Goal: Transaction & Acquisition: Purchase product/service

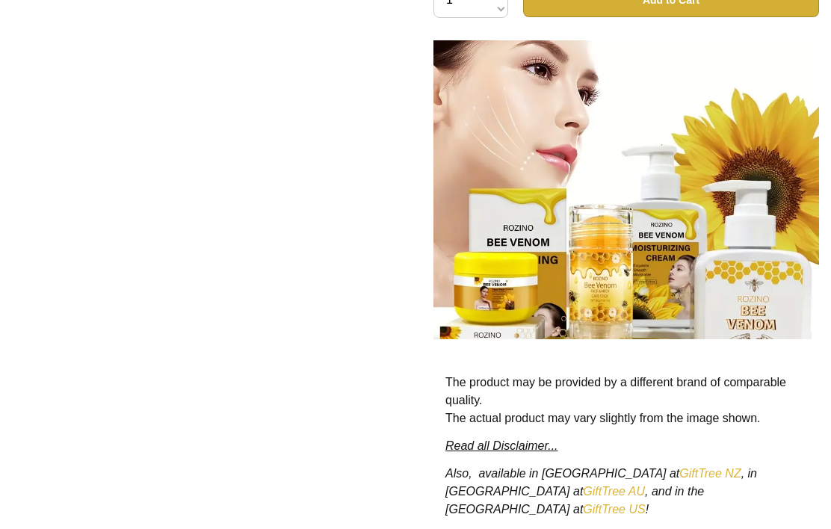
scroll to position [867, 0]
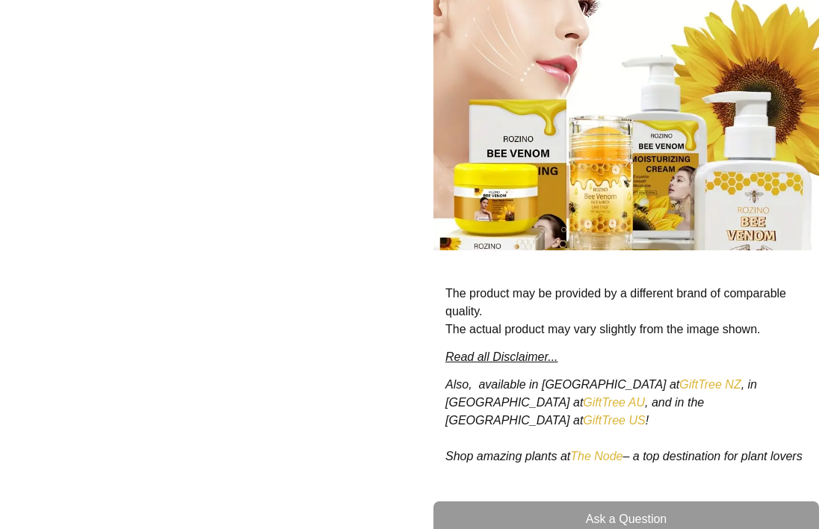
click at [583, 396] on link "GiftTree AU" at bounding box center [614, 402] width 62 height 13
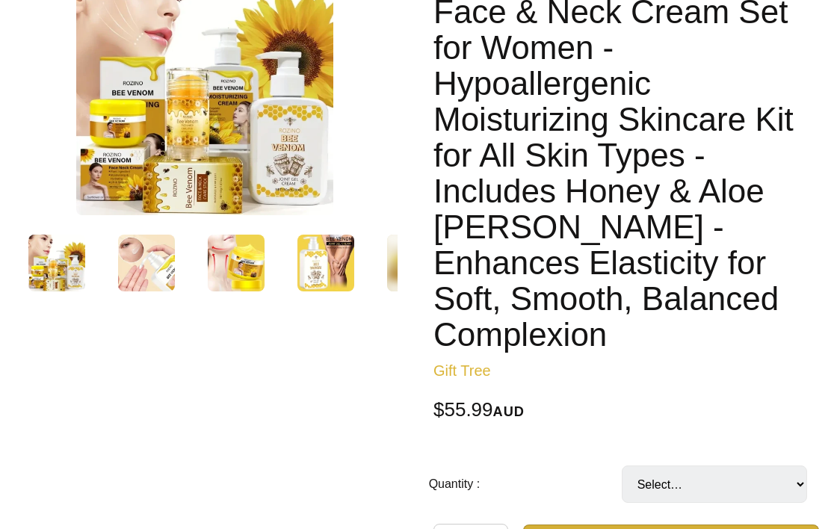
scroll to position [0, 0]
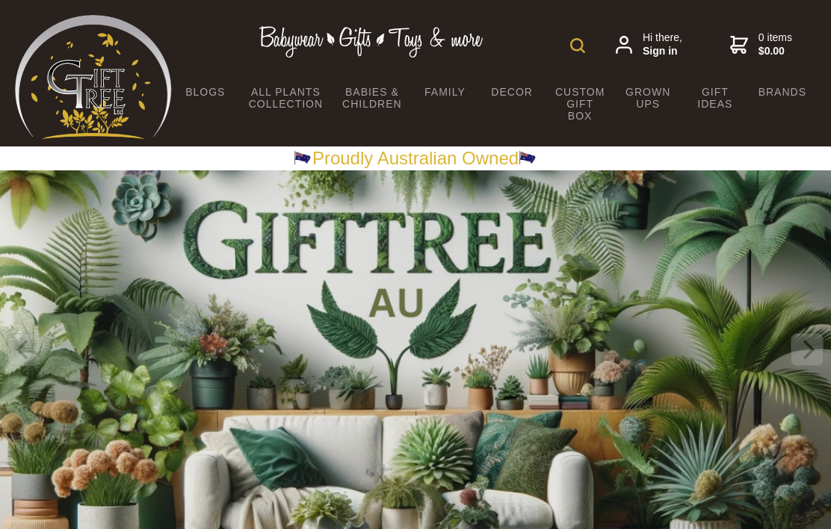
click at [581, 44] on img at bounding box center [578, 45] width 15 height 15
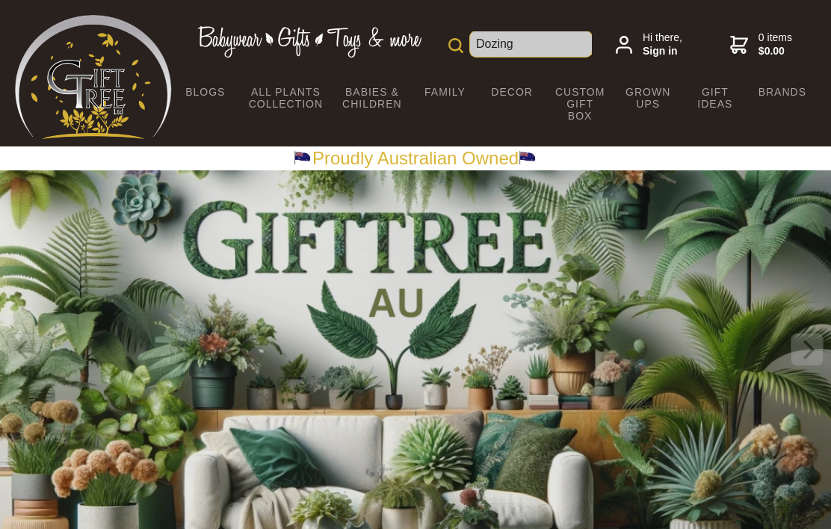
type input "Dozing"
click at [531, 49] on input "Dozing" at bounding box center [531, 43] width 122 height 25
click at [528, 52] on input "Dozing" at bounding box center [531, 43] width 122 height 25
click at [516, 40] on input "Dozing" at bounding box center [531, 43] width 122 height 25
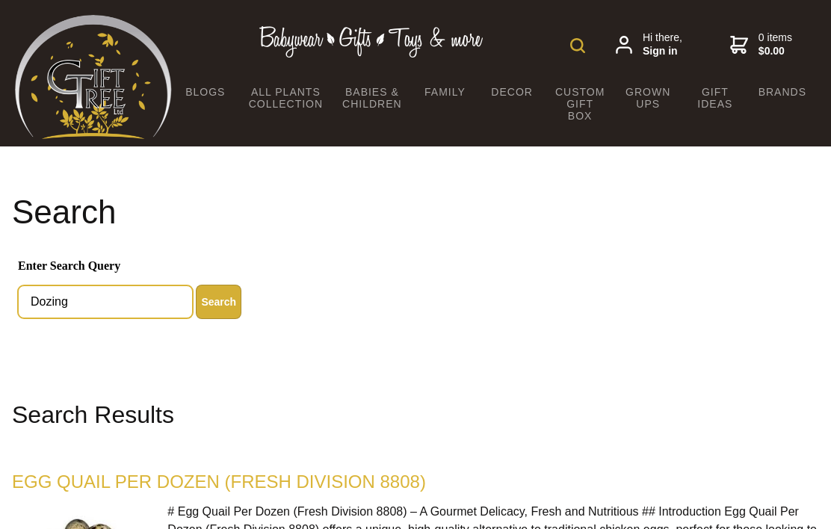
click at [93, 303] on input "Dozing" at bounding box center [105, 302] width 175 height 33
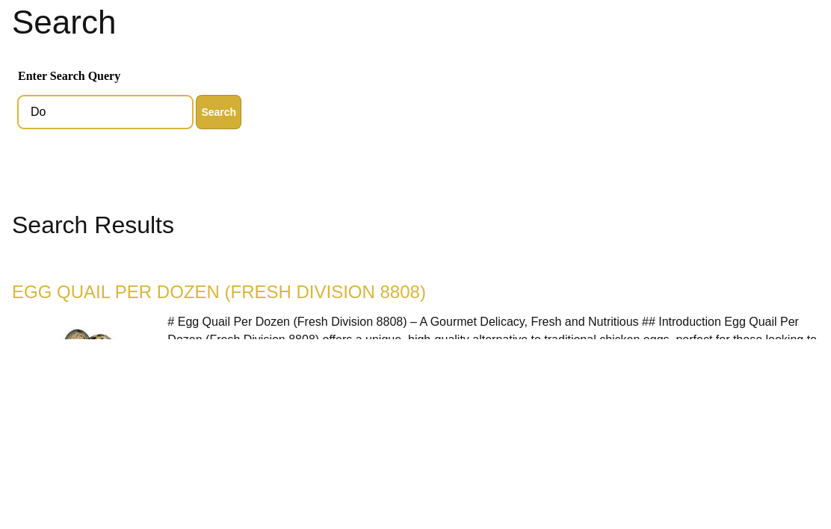
type input "D"
type input "Rozino"
click at [217, 285] on button "Search" at bounding box center [219, 302] width 46 height 34
